Goal: Find specific page/section: Find specific page/section

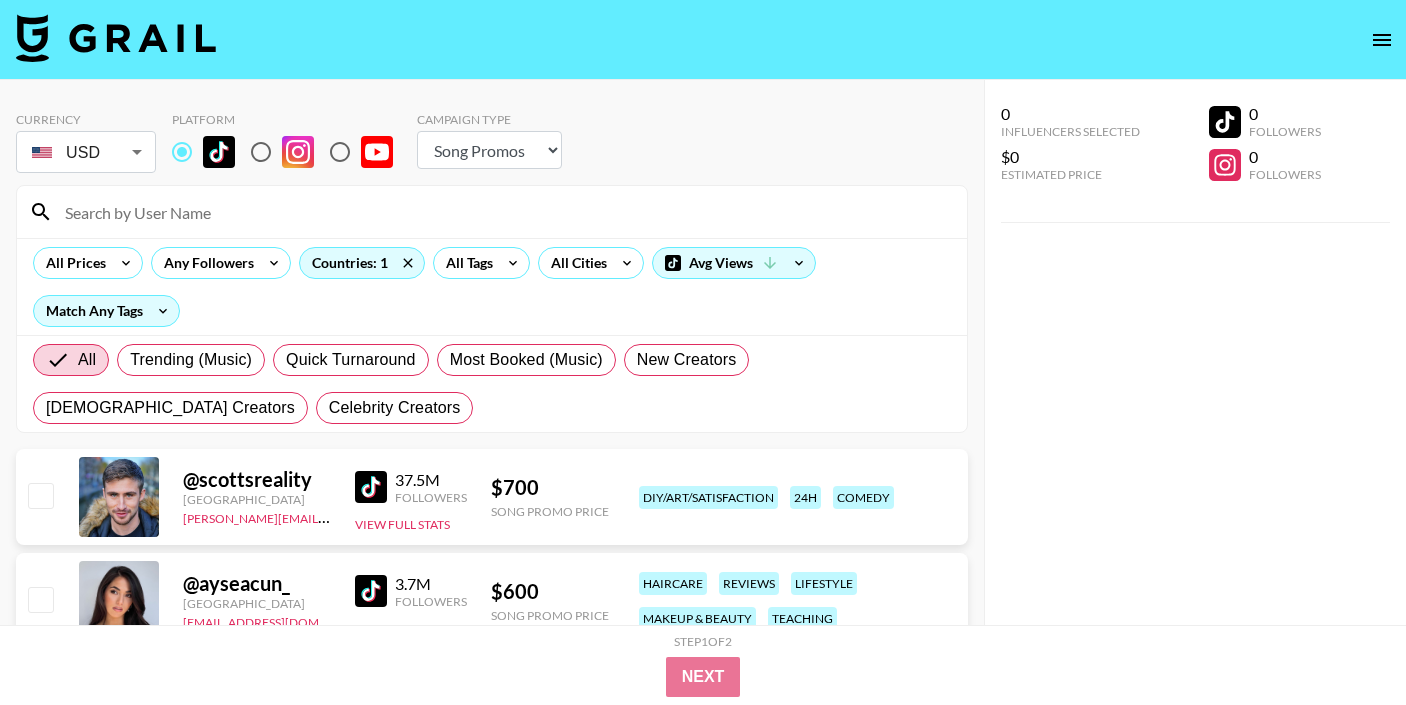
select select "Song"
click at [412, 261] on icon at bounding box center [408, 263] width 32 height 30
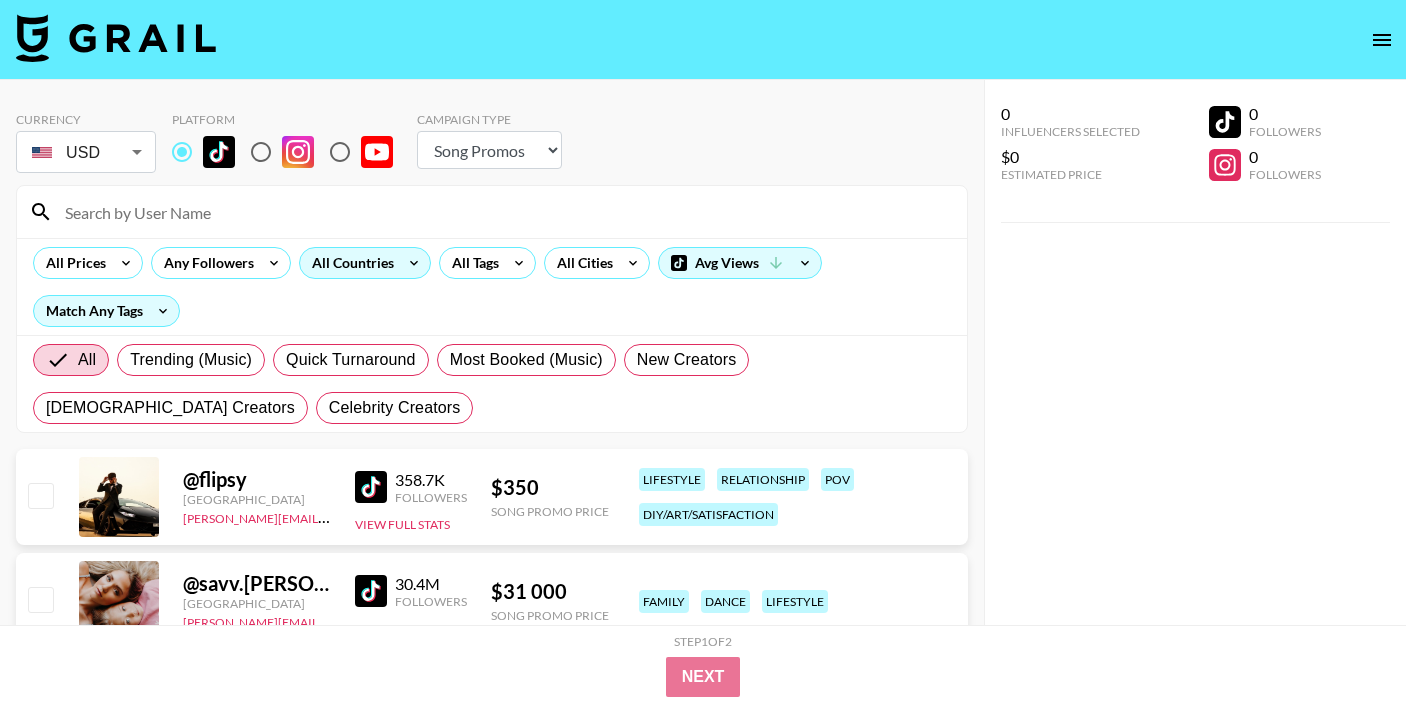
click at [278, 146] on input "radio" at bounding box center [261, 152] width 42 height 42
radio input "true"
click at [268, 220] on input at bounding box center [504, 212] width 902 height 32
paste input "rawlinsness"
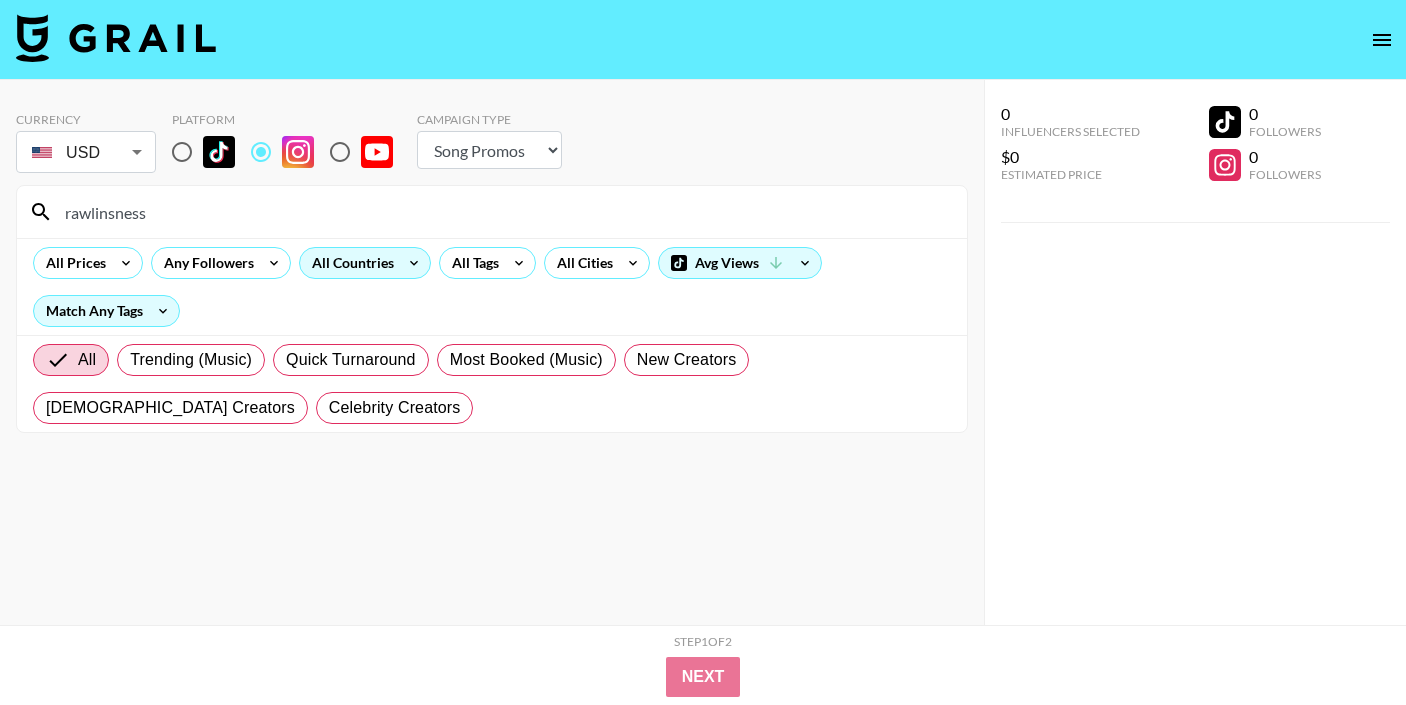
type input "rawlinsness"
click at [208, 160] on img at bounding box center [219, 152] width 32 height 32
click at [203, 160] on input "radio" at bounding box center [182, 152] width 42 height 42
radio input "true"
